Goal: Use online tool/utility: Use online tool/utility

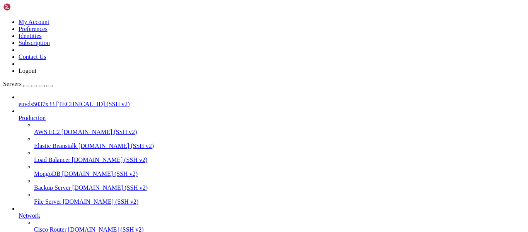
click at [63, 101] on span "[TECHNICAL_ID] (SSH v2)" at bounding box center [92, 104] width 73 height 7
drag, startPoint x: 163, startPoint y: 511, endPoint x: 167, endPoint y: 507, distance: 5.2
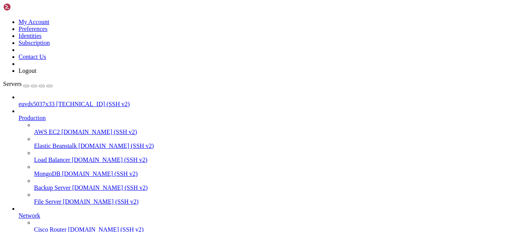
drag, startPoint x: 162, startPoint y: 507, endPoint x: 184, endPoint y: 508, distance: 22.1
copy span "Ioncube"
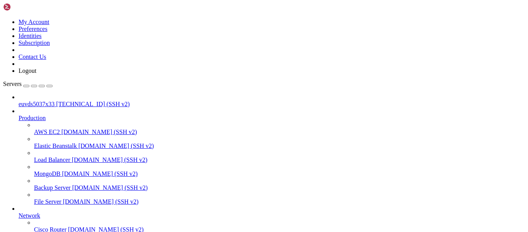
click at [56, 101] on span "[TECHNICAL_ID] (SSH v2)" at bounding box center [92, 104] width 73 height 7
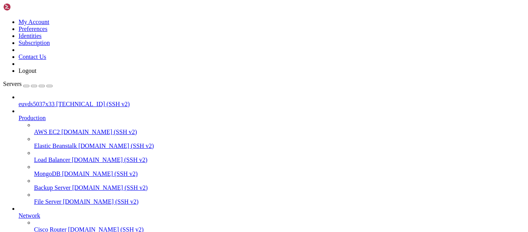
scroll to position [0, 0]
click at [64, 101] on span "[TECHNICAL_ID] (SSH v2)" at bounding box center [92, 104] width 73 height 7
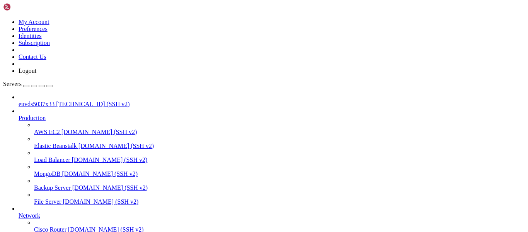
drag, startPoint x: 54, startPoint y: 597, endPoint x: 78, endPoint y: 601, distance: 24.7
drag, startPoint x: 50, startPoint y: 599, endPoint x: 101, endPoint y: 596, distance: 51.5
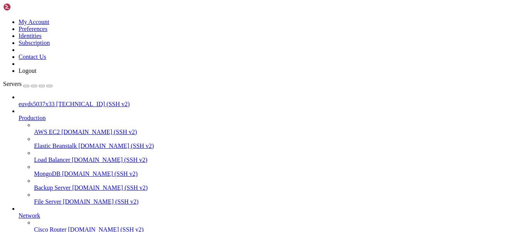
scroll to position [65627, 0]
drag, startPoint x: 9, startPoint y: 500, endPoint x: 182, endPoint y: 622, distance: 212.1
drag, startPoint x: 7, startPoint y: 576, endPoint x: 128, endPoint y: 621, distance: 129.3
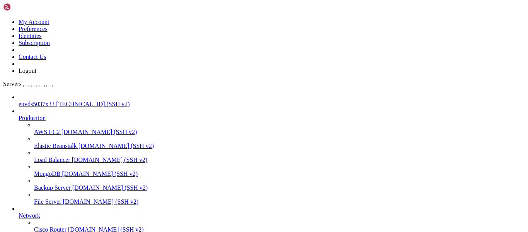
drag, startPoint x: 6, startPoint y: 500, endPoint x: 100, endPoint y: 621, distance: 152.6
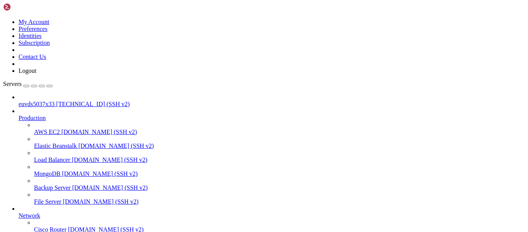
copy div "Website : [DOMAIN_NAME] cPanel version : [TECHNICAL_ID] kernel version : 5.14.0…"
